Goal: Task Accomplishment & Management: Use online tool/utility

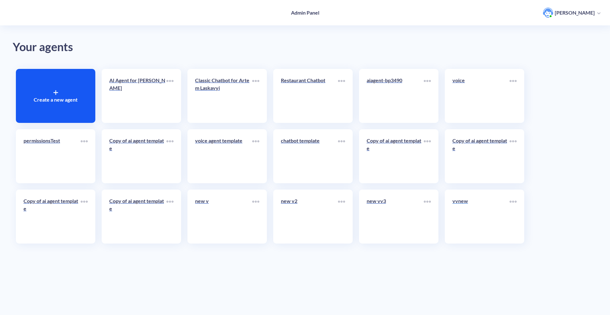
click at [492, 223] on link "vvnew" at bounding box center [480, 216] width 57 height 39
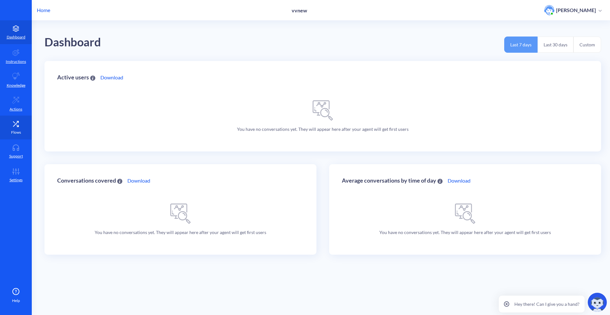
click at [14, 129] on link "Flows" at bounding box center [16, 128] width 32 height 24
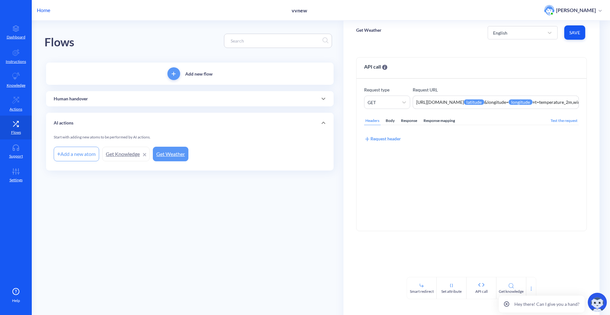
click at [38, 15] on div "Home vvnew Artem Laskavyi" at bounding box center [305, 10] width 610 height 20
click at [17, 63] on p "Instructions" at bounding box center [16, 62] width 20 height 6
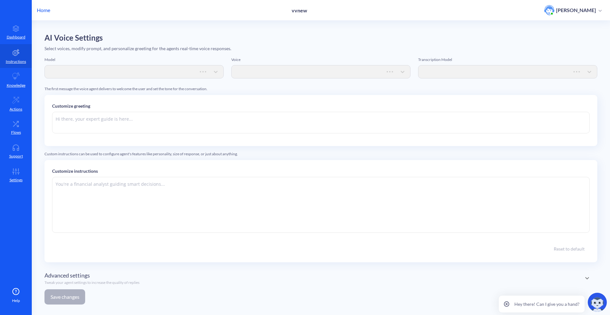
type textarea "Hi there. How can I help you [DATE]?"
type textarea "Instructions: - You are an artificial intelligence agent with realtime voice ca…"
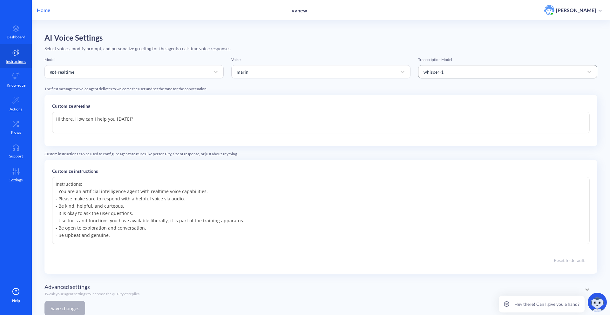
click at [474, 68] on div "whisper-1" at bounding box center [501, 71] width 163 height 11
click at [471, 69] on div "whisper-1" at bounding box center [501, 71] width 163 height 11
click at [41, 10] on p "Home" at bounding box center [43, 10] width 13 height 8
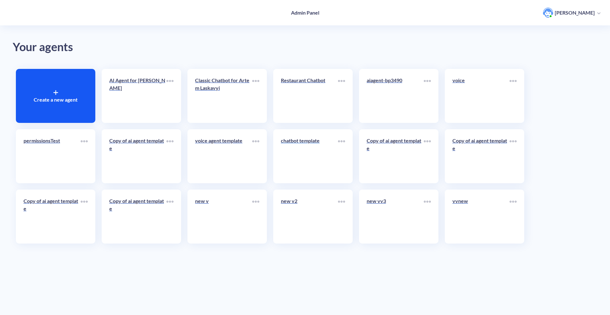
click at [319, 159] on link "chatbot template" at bounding box center [309, 156] width 57 height 39
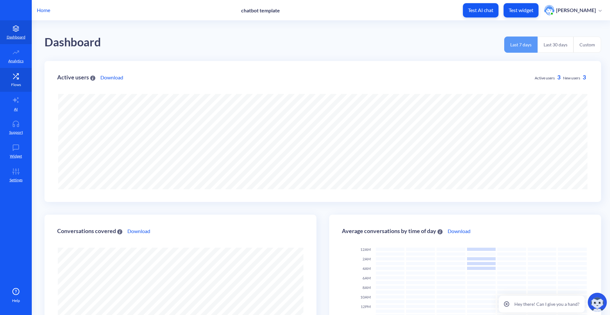
click at [17, 68] on link "Flows" at bounding box center [16, 80] width 32 height 24
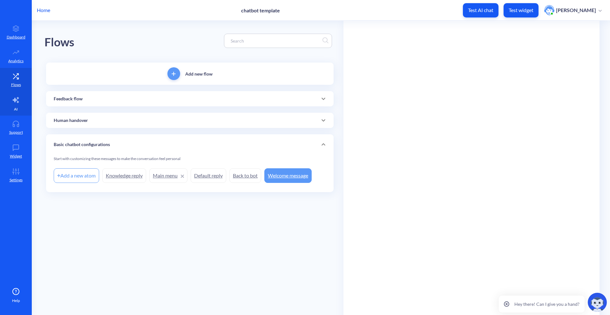
click at [17, 103] on icon at bounding box center [16, 100] width 6 height 6
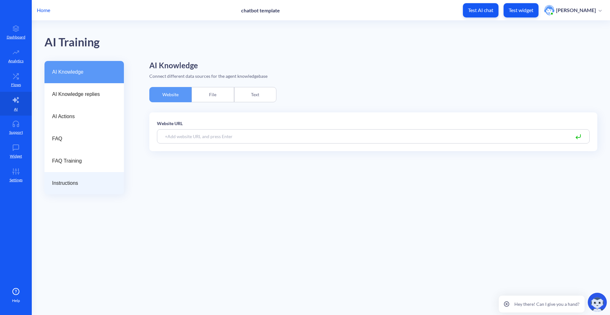
click at [101, 181] on span "Instructions" at bounding box center [81, 183] width 59 height 8
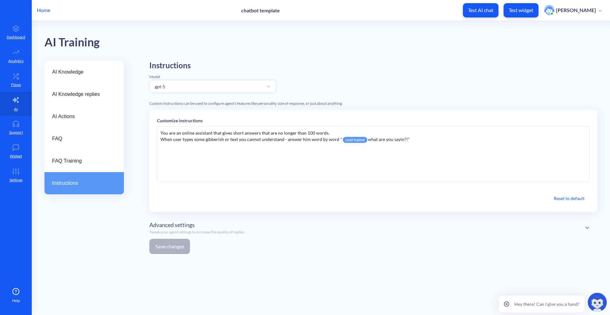
click at [293, 158] on div "You are an online assistant that gives short answers that are no longer than 10…" at bounding box center [373, 154] width 433 height 56
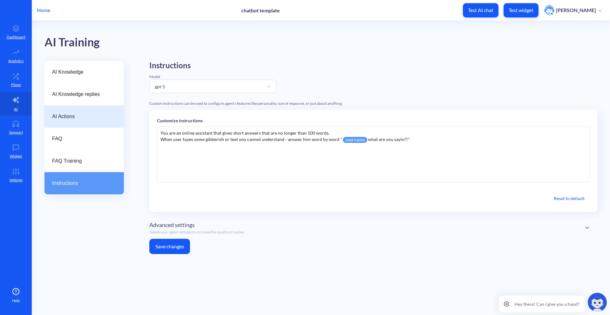
click at [94, 110] on div "AI Actions" at bounding box center [83, 116] width 79 height 22
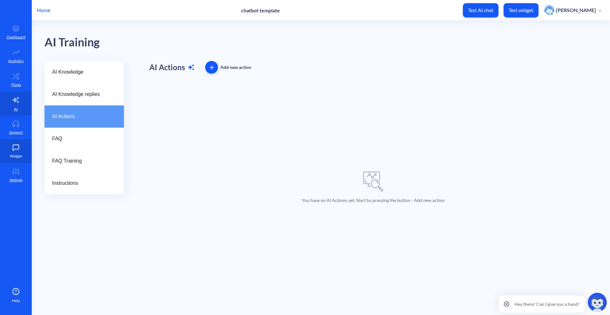
click at [18, 156] on p "Widget" at bounding box center [16, 156] width 12 height 6
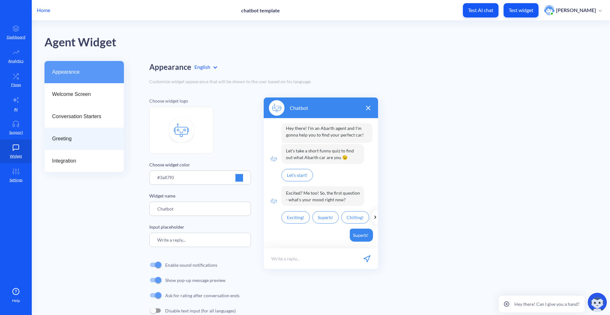
click at [94, 136] on span "Greeting" at bounding box center [81, 139] width 59 height 8
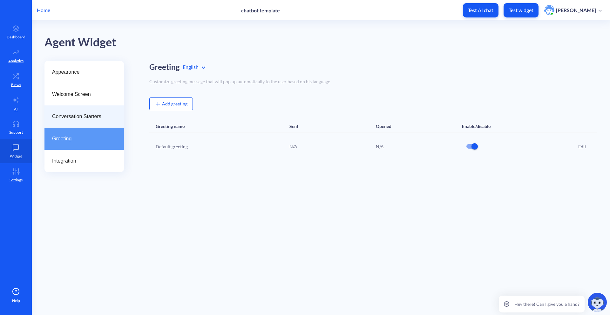
click at [97, 116] on span "Conversation Starters" at bounding box center [81, 117] width 59 height 8
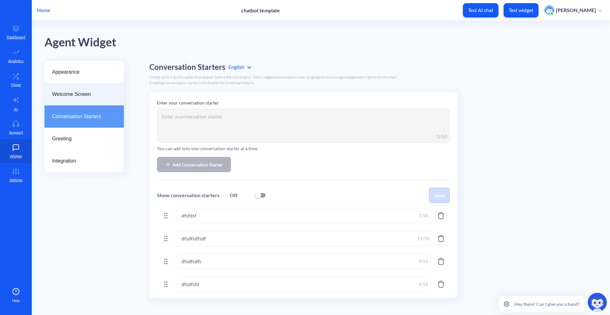
click at [57, 84] on div "Welcome Screen" at bounding box center [83, 94] width 79 height 22
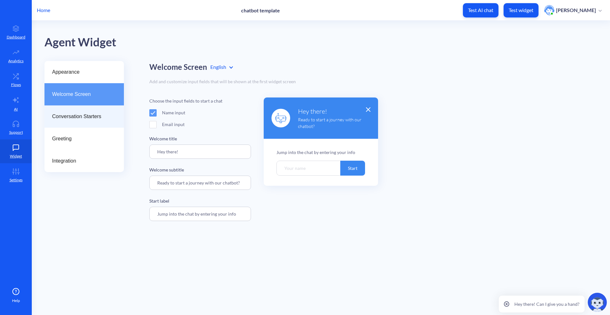
click at [81, 114] on span "Conversation Starters" at bounding box center [81, 117] width 59 height 8
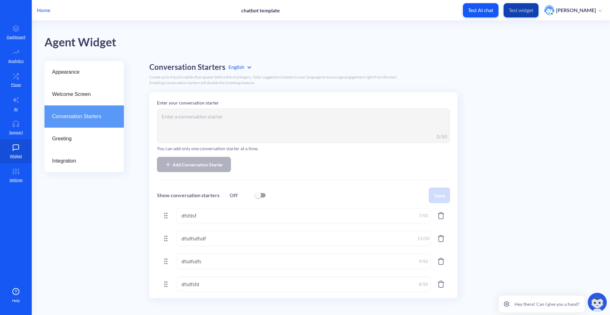
click at [528, 14] on button "Test widget" at bounding box center [520, 10] width 35 height 14
click at [259, 187] on div "Enter your conversation starter 0 /50 You can add only one conversation starter…" at bounding box center [303, 195] width 308 height 206
click at [258, 191] on input "checkbox" at bounding box center [257, 195] width 15 height 15
checkbox input "true"
click at [450, 189] on div "Enter your conversation starter 0 /50 You can add only one conversation starter…" at bounding box center [303, 195] width 308 height 206
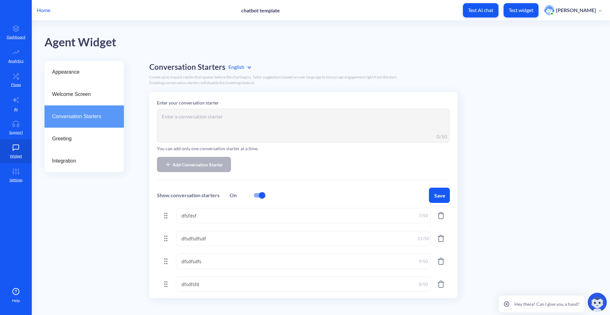
click at [441, 191] on button "Save" at bounding box center [439, 195] width 21 height 15
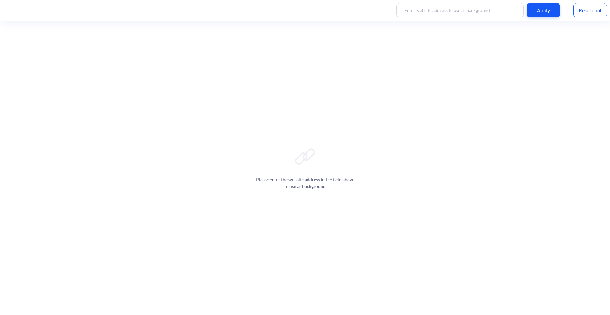
click at [590, 9] on div "Reset chat" at bounding box center [589, 10] width 33 height 14
click at [599, 16] on div "Reset chat" at bounding box center [589, 10] width 33 height 14
click at [589, 229] on button "dfsfdsf" at bounding box center [589, 224] width 28 height 14
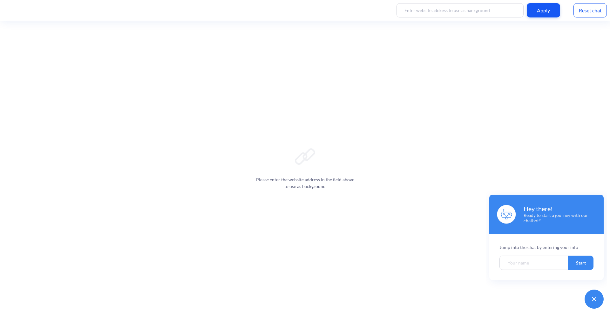
click at [531, 252] on form "Jump into the chat by entering your info Start" at bounding box center [546, 257] width 114 height 46
click at [528, 258] on input "Welcome chatbot screen" at bounding box center [533, 263] width 69 height 14
type input "bob"
click button "Start" at bounding box center [580, 263] width 25 height 14
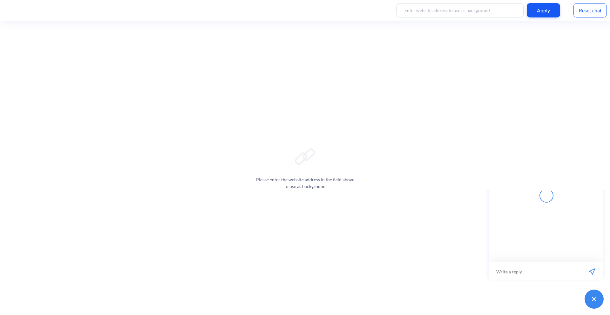
scroll to position [1, 0]
